Goal: Navigation & Orientation: Find specific page/section

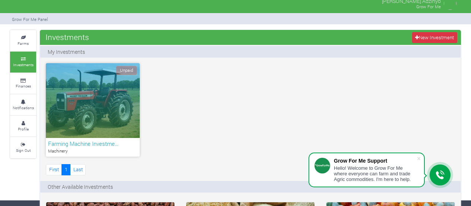
scroll to position [5, 0]
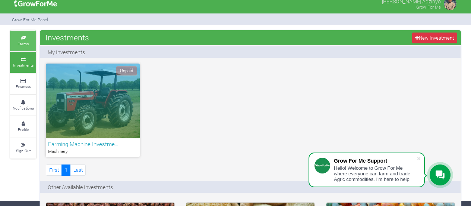
click at [25, 36] on icon at bounding box center [23, 38] width 22 height 4
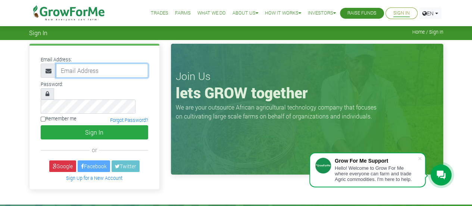
click at [92, 70] on input "email" at bounding box center [102, 70] width 92 height 14
type input "adjeiadzinyo@gmail.com"
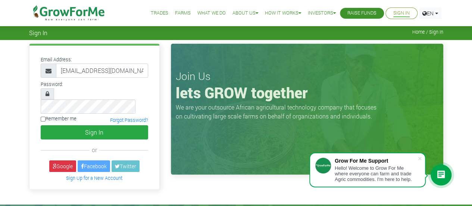
click at [41, 125] on button "Sign In" at bounding box center [94, 132] width 107 height 14
